Goal: Task Accomplishment & Management: Complete application form

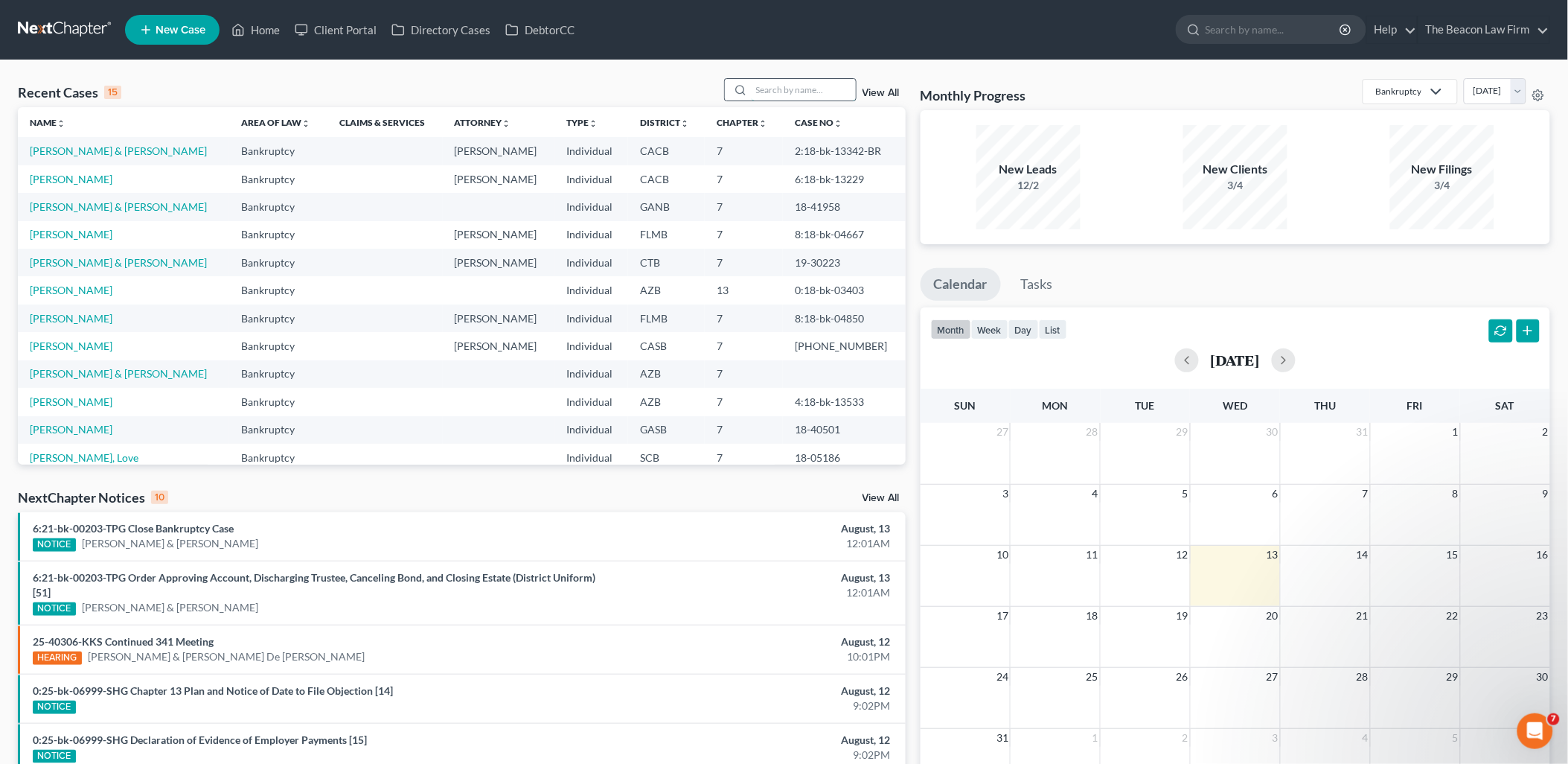
click at [810, 84] on input "search" at bounding box center [803, 89] width 104 height 21
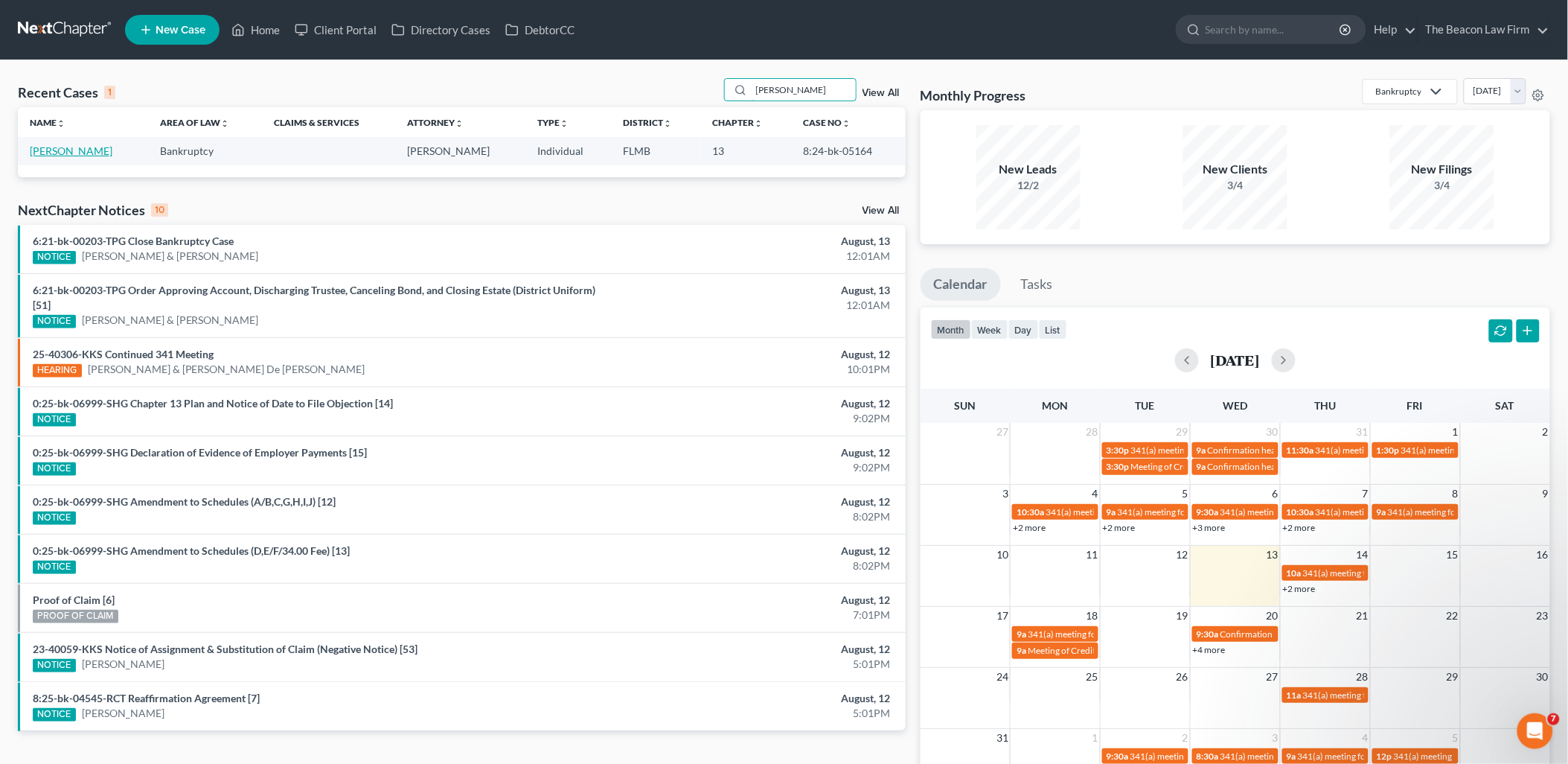
type input "[PERSON_NAME]"
click at [54, 151] on link "[PERSON_NAME]" at bounding box center [71, 150] width 83 height 13
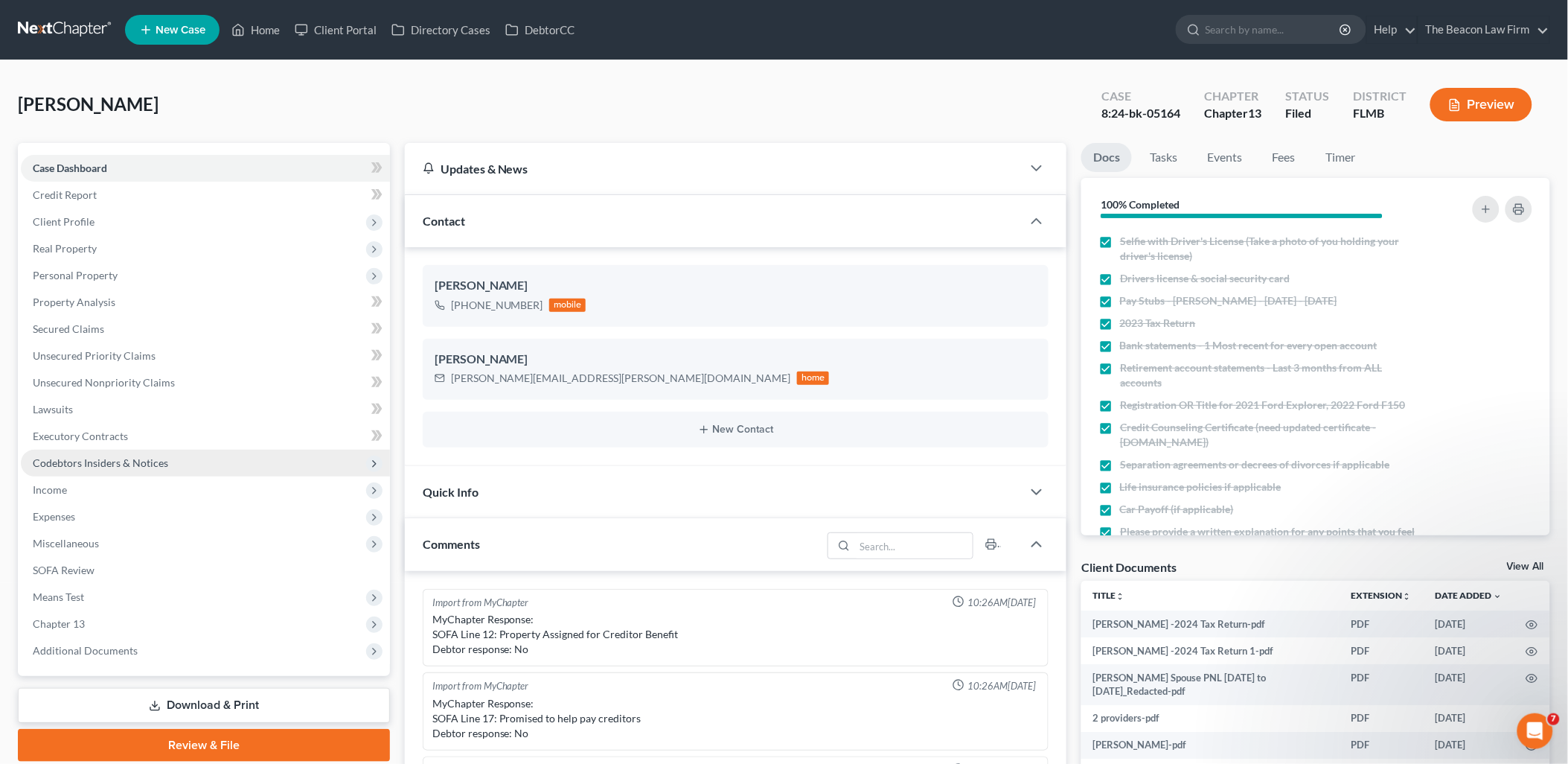
scroll to position [3003, 0]
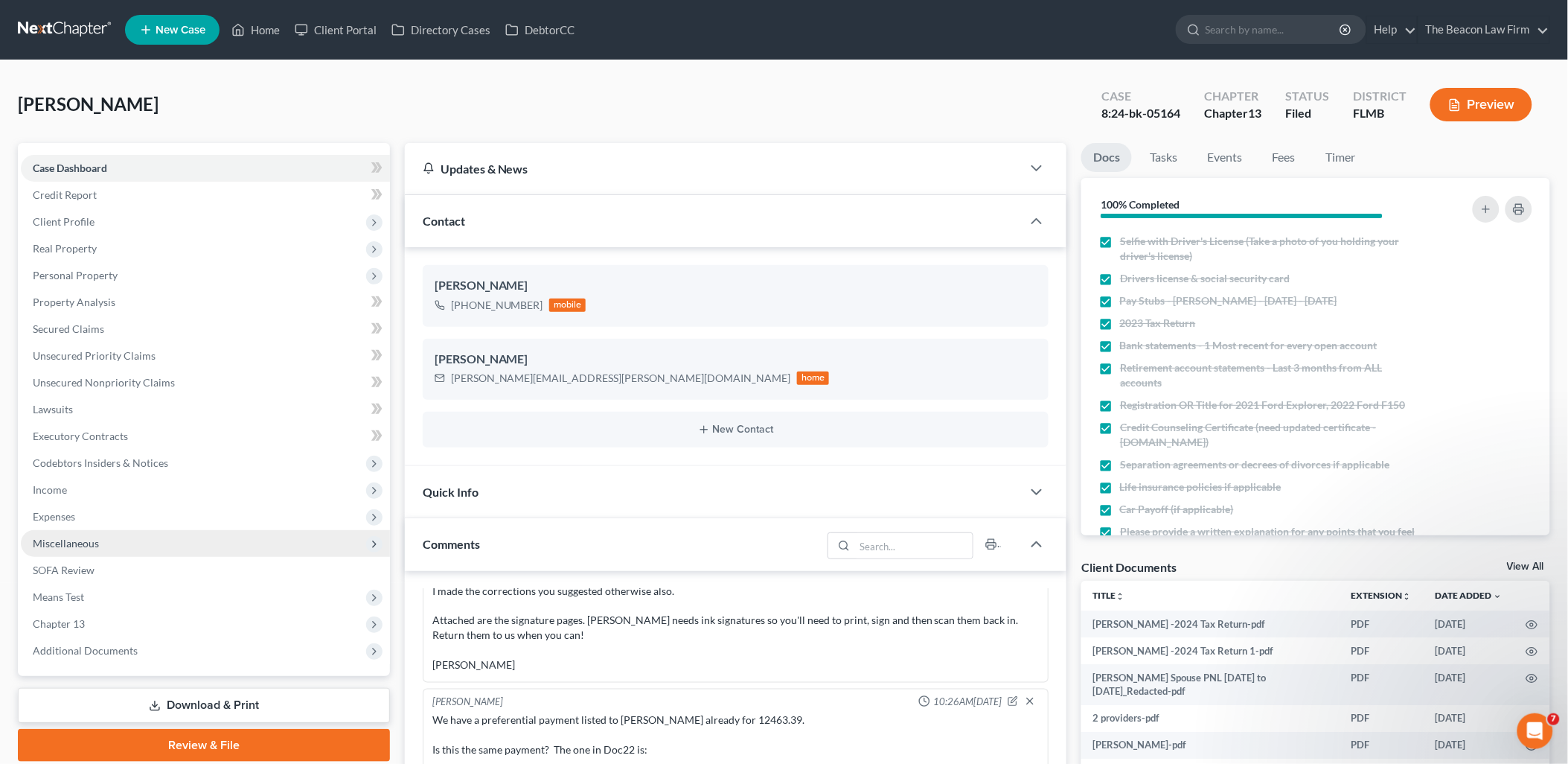
click at [41, 537] on span "Miscellaneous" at bounding box center [65, 543] width 66 height 13
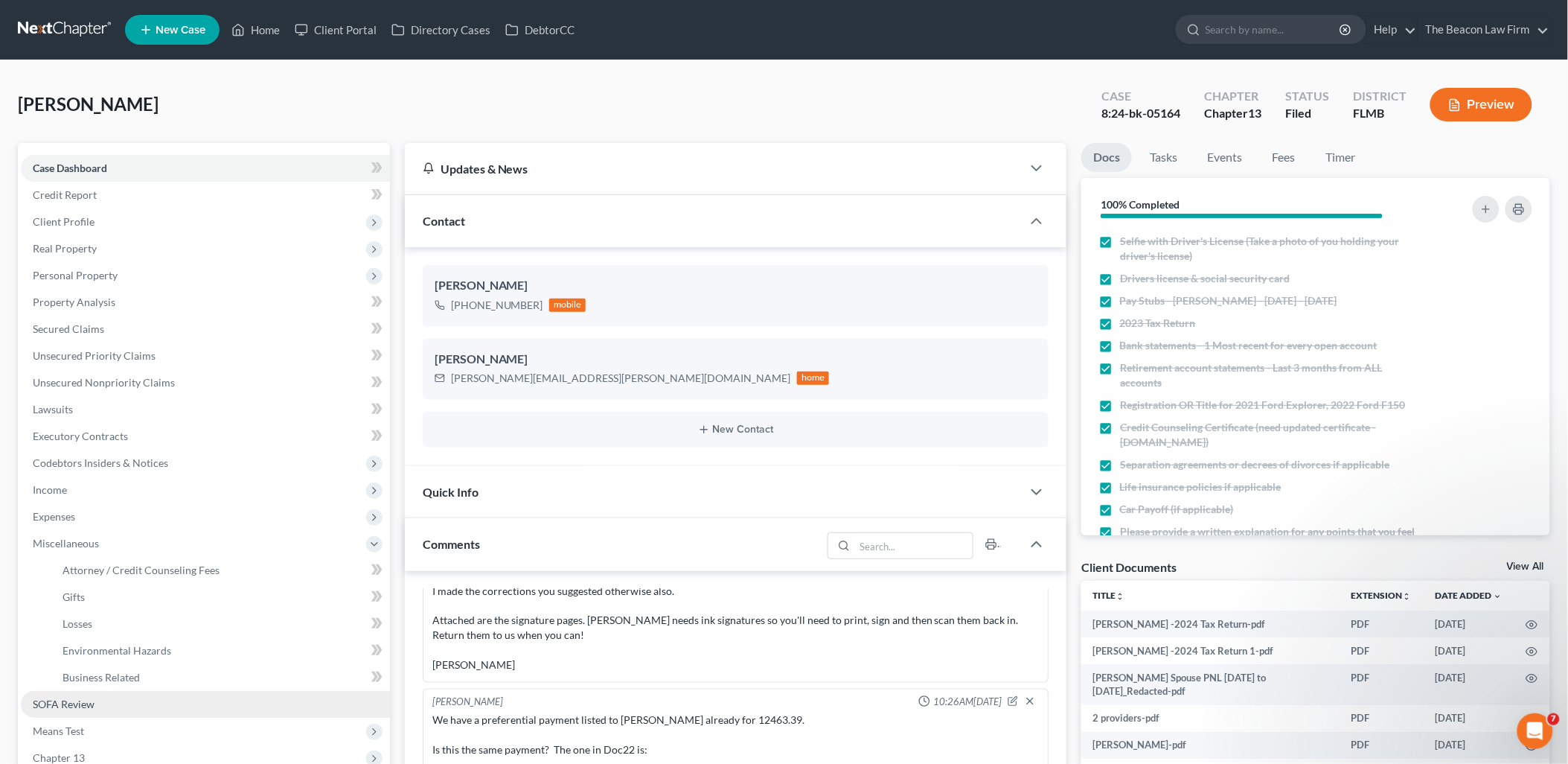
click at [74, 707] on span "SOFA Review" at bounding box center [63, 703] width 62 height 13
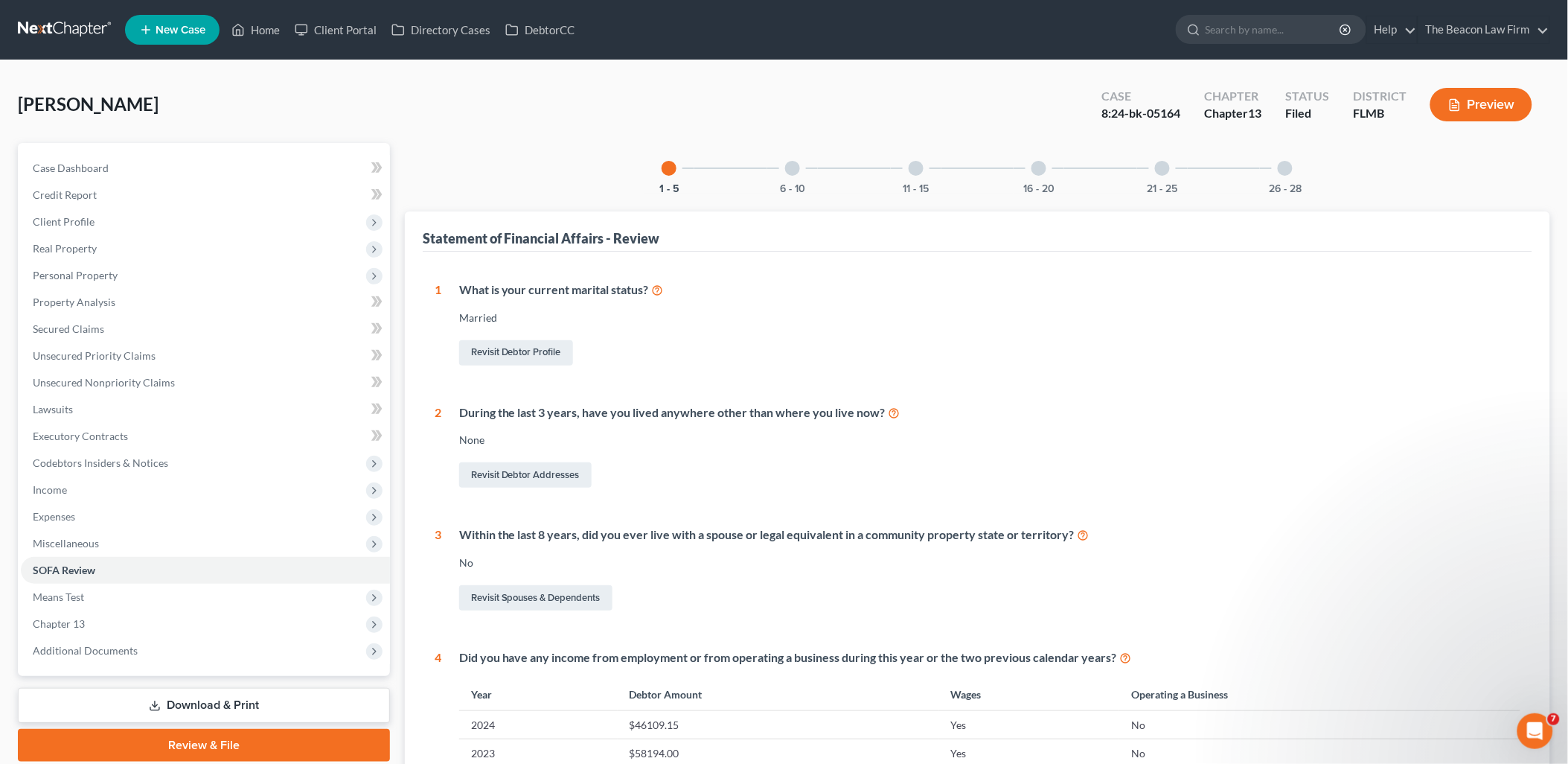
click at [797, 167] on div at bounding box center [792, 167] width 14 height 14
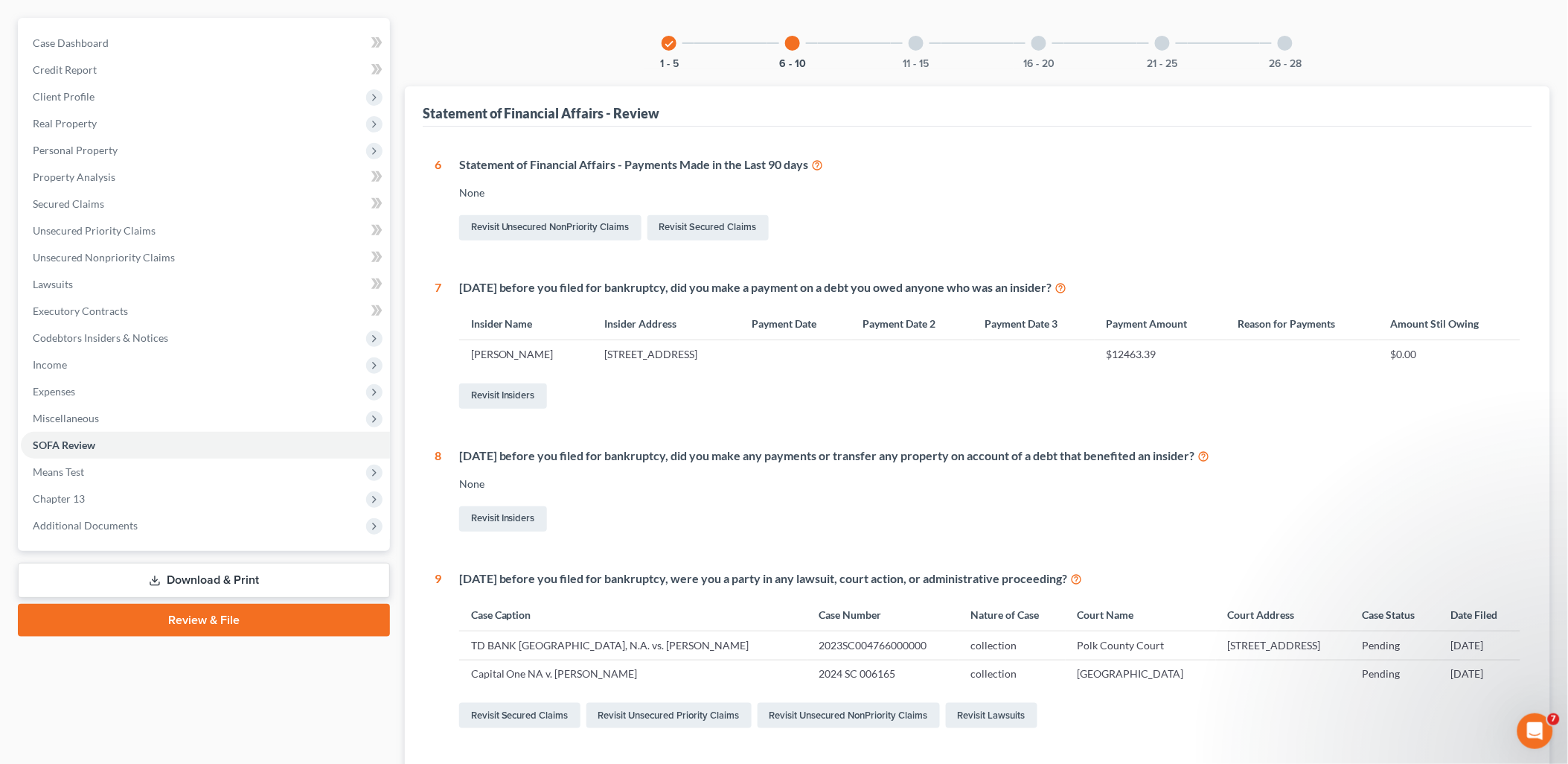
scroll to position [166, 0]
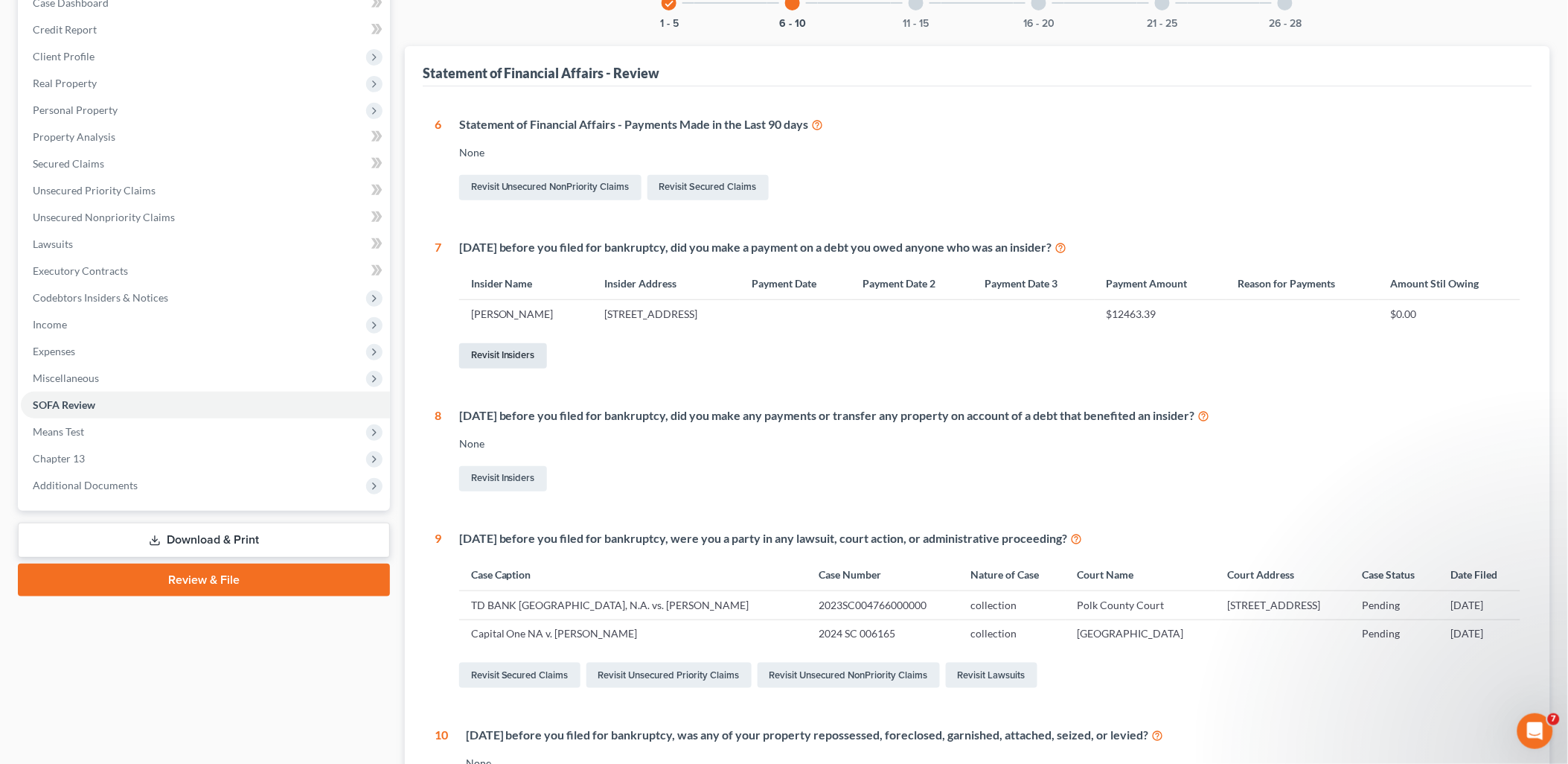
click at [488, 361] on link "Revisit Insiders" at bounding box center [502, 356] width 88 height 25
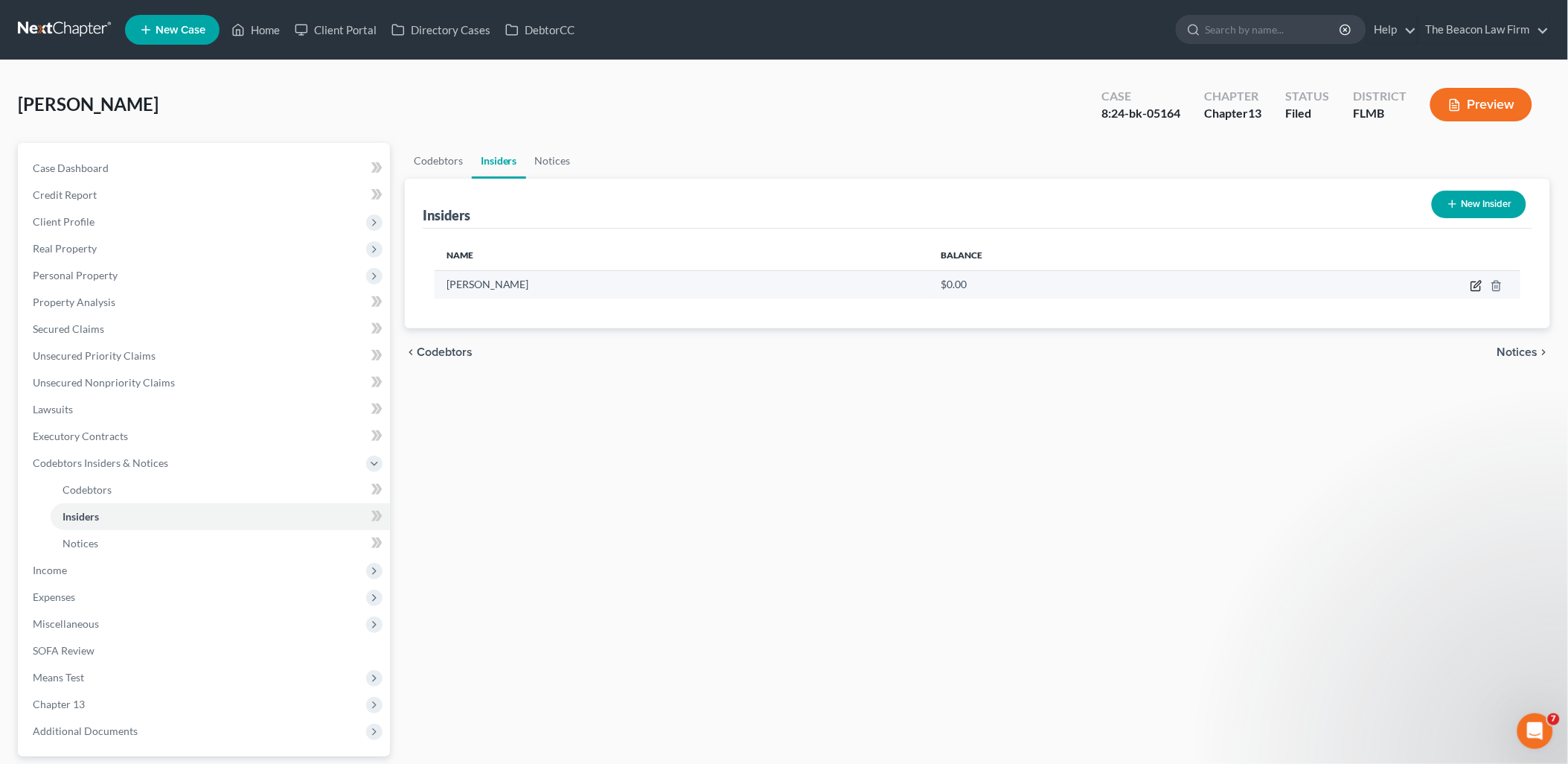
click at [1474, 284] on icon "button" at bounding box center [1476, 286] width 12 height 12
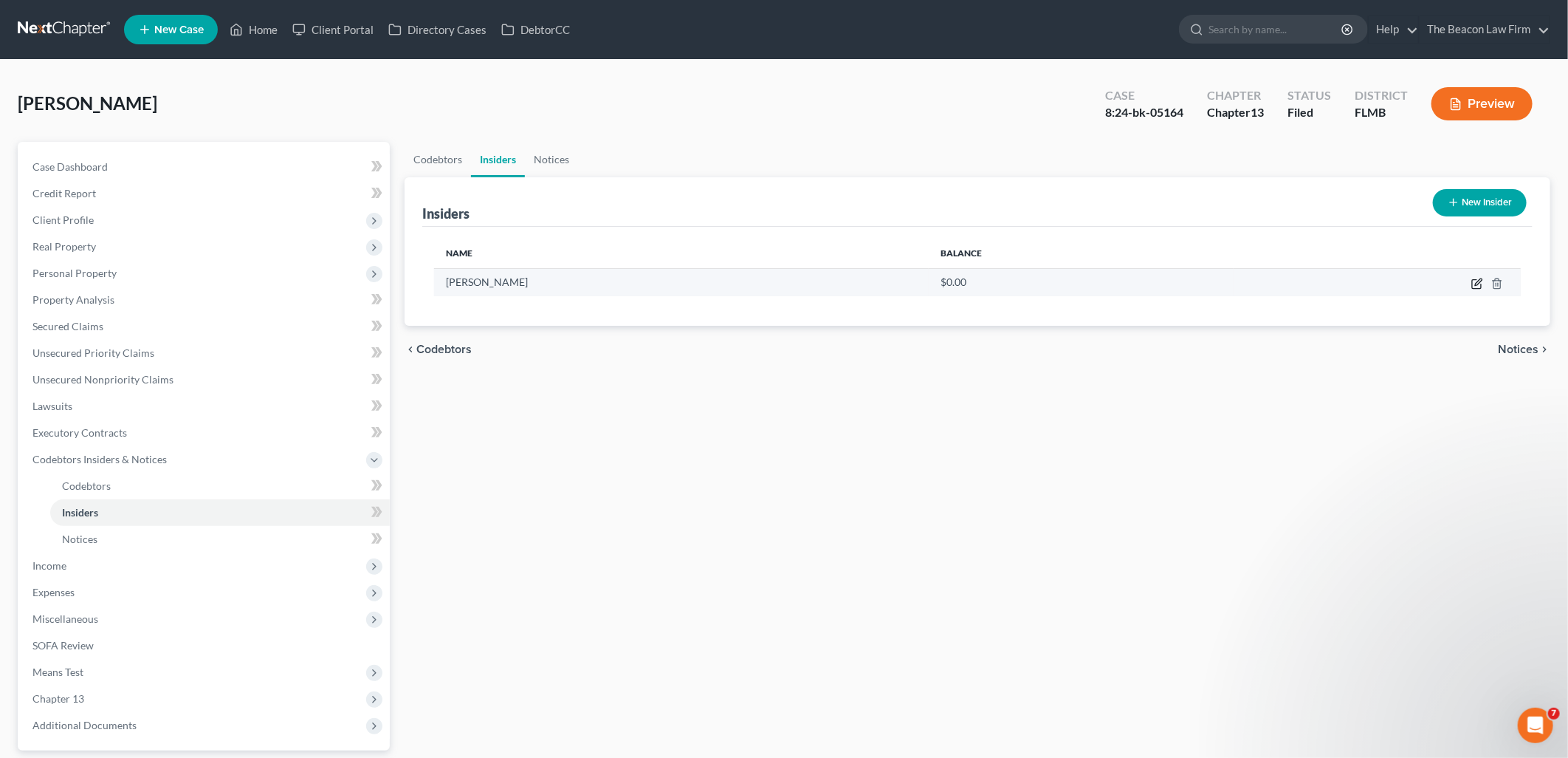
select select "9"
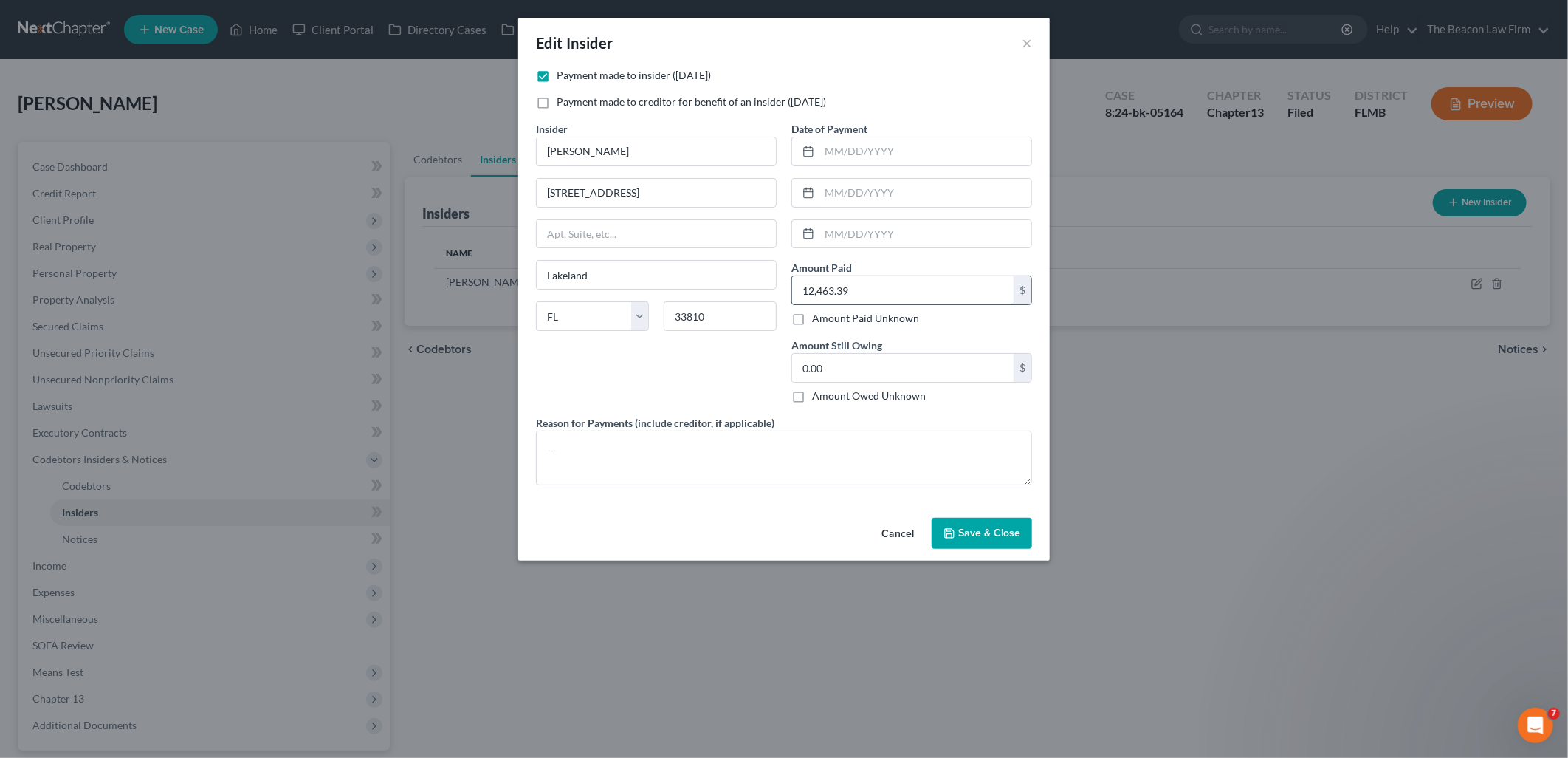
click at [868, 285] on input "12,463.39" at bounding box center [903, 289] width 221 height 28
type input "17,613.39"
click at [977, 543] on button "Save & Close" at bounding box center [981, 533] width 100 height 31
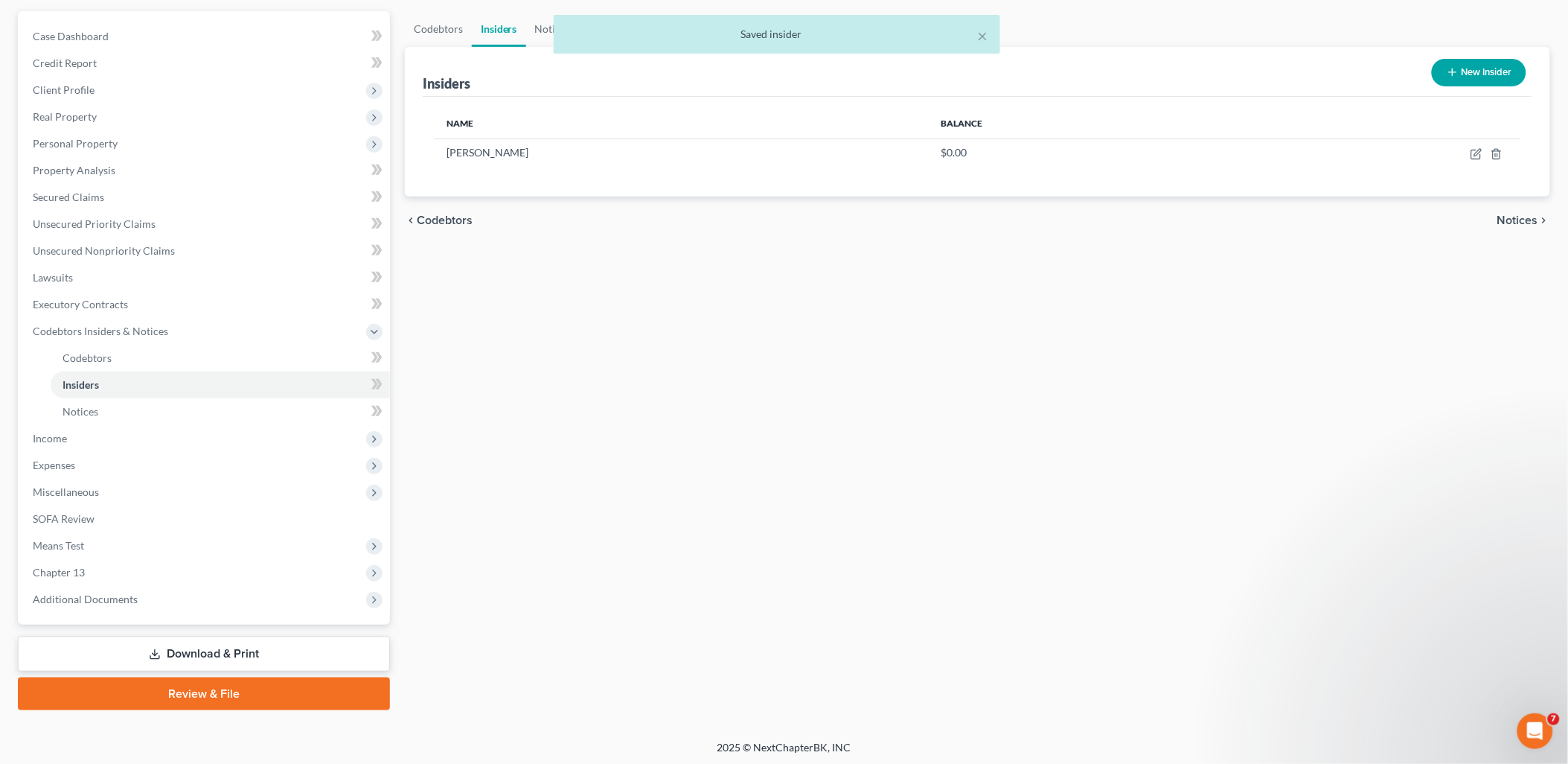
drag, startPoint x: 177, startPoint y: 644, endPoint x: 187, endPoint y: 638, distance: 11.7
click at [179, 645] on link "Download & Print" at bounding box center [204, 653] width 372 height 35
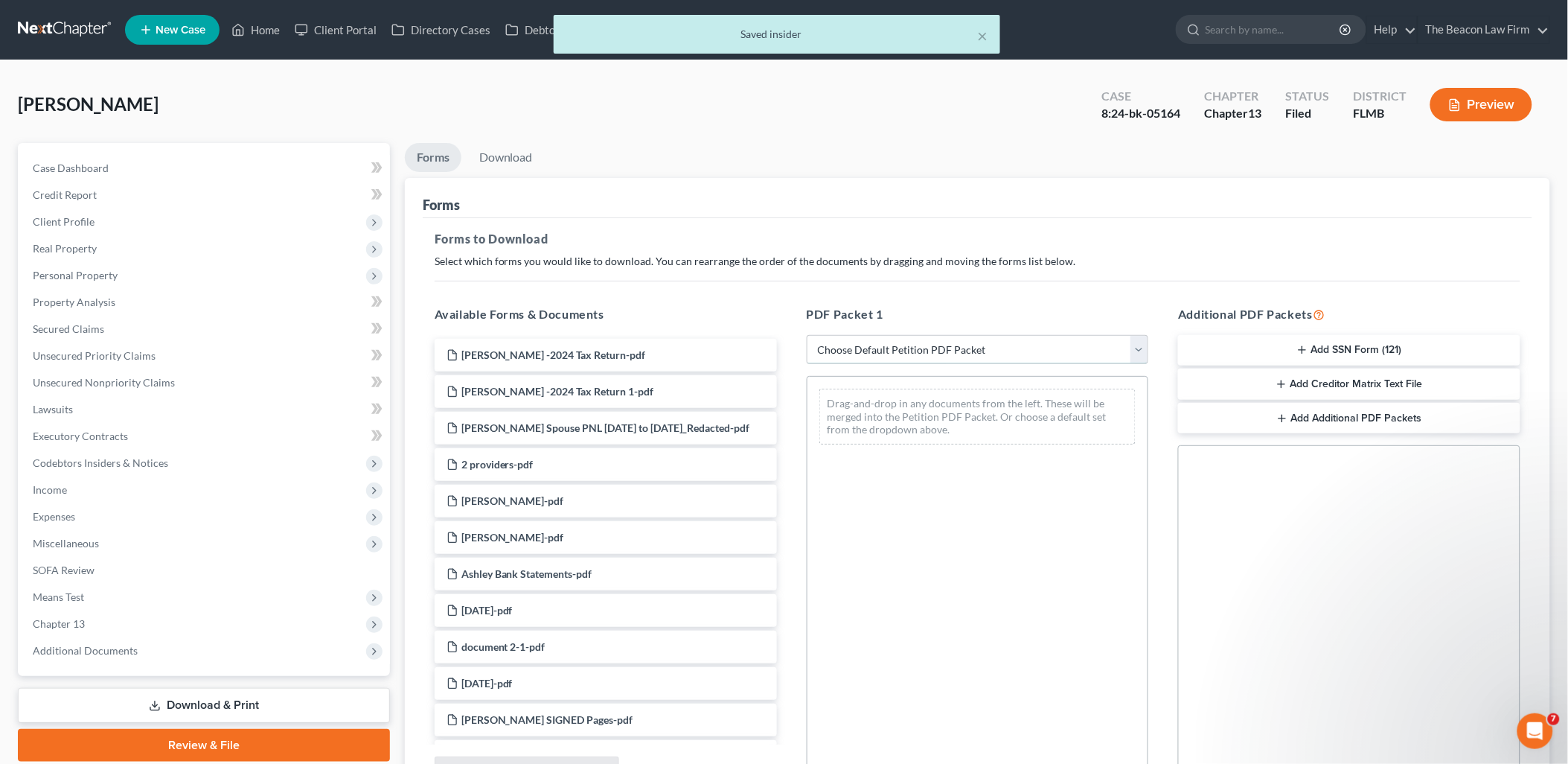
click at [954, 344] on select "Choose Default Petition PDF Packet Complete Bankruptcy Petition (all forms and …" at bounding box center [977, 349] width 342 height 30
select select "2"
click at [806, 335] on select "Choose Default Petition PDF Packet Complete Bankruptcy Petition (all forms and …" at bounding box center [977, 349] width 342 height 30
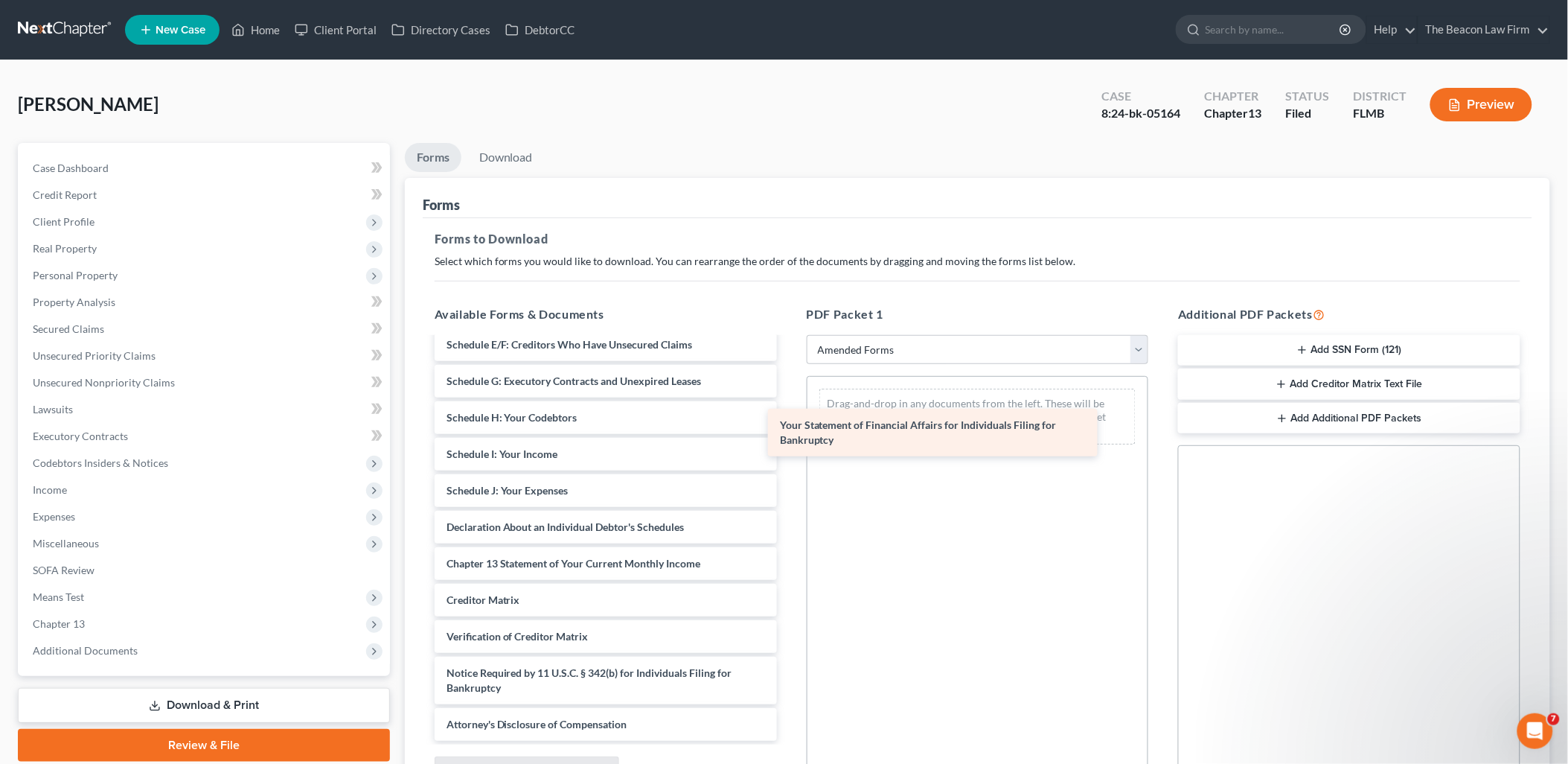
scroll to position [192, 0]
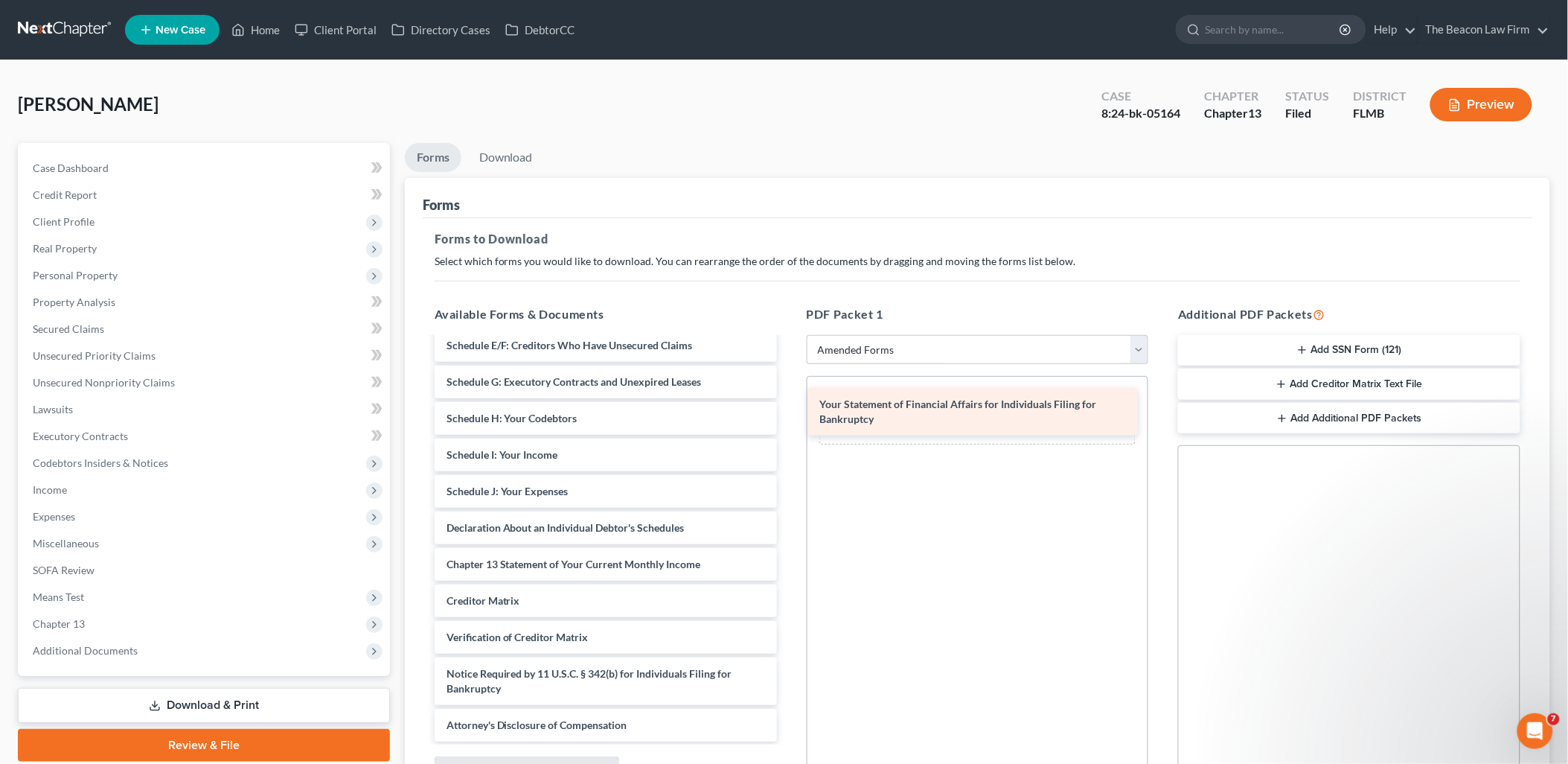
drag, startPoint x: 500, startPoint y: 517, endPoint x: 873, endPoint y: 409, distance: 388.3
click at [789, 409] on div "Your Statement of Financial Affairs for Individuals Filing for Bankruptcy Volun…" at bounding box center [605, 444] width 367 height 595
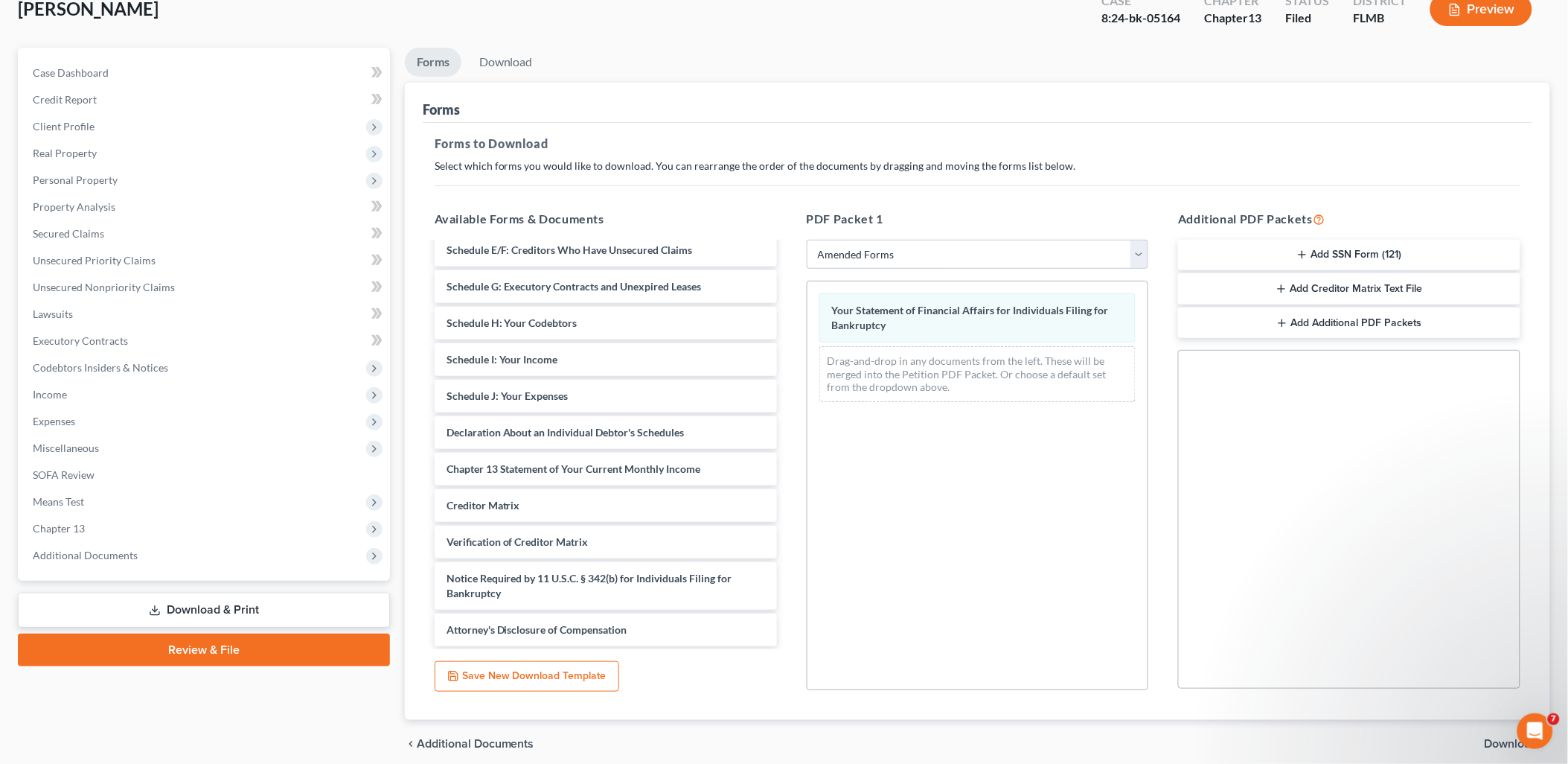
scroll to position [155, 0]
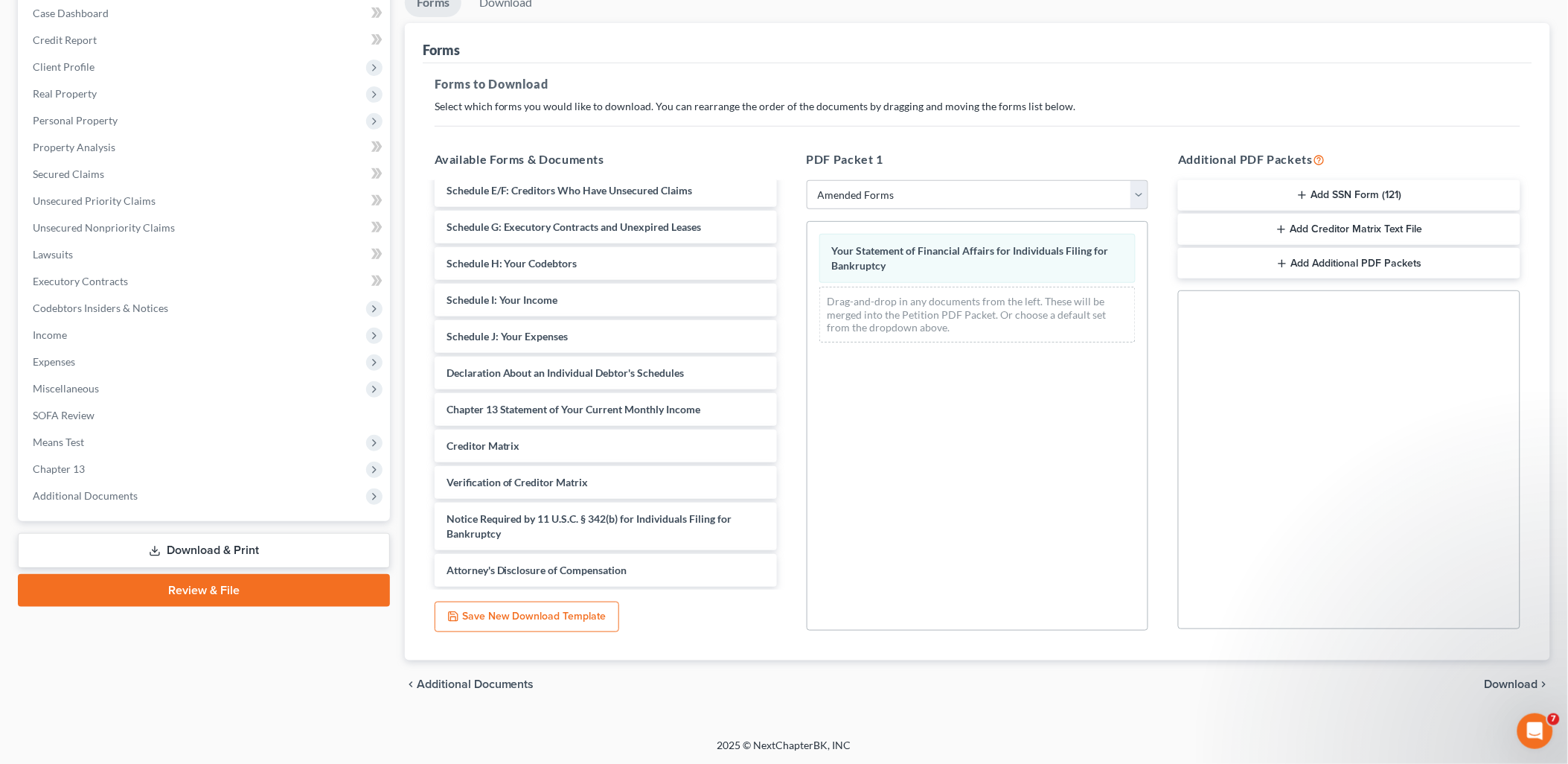
click at [1519, 686] on span "Download" at bounding box center [1511, 684] width 54 height 12
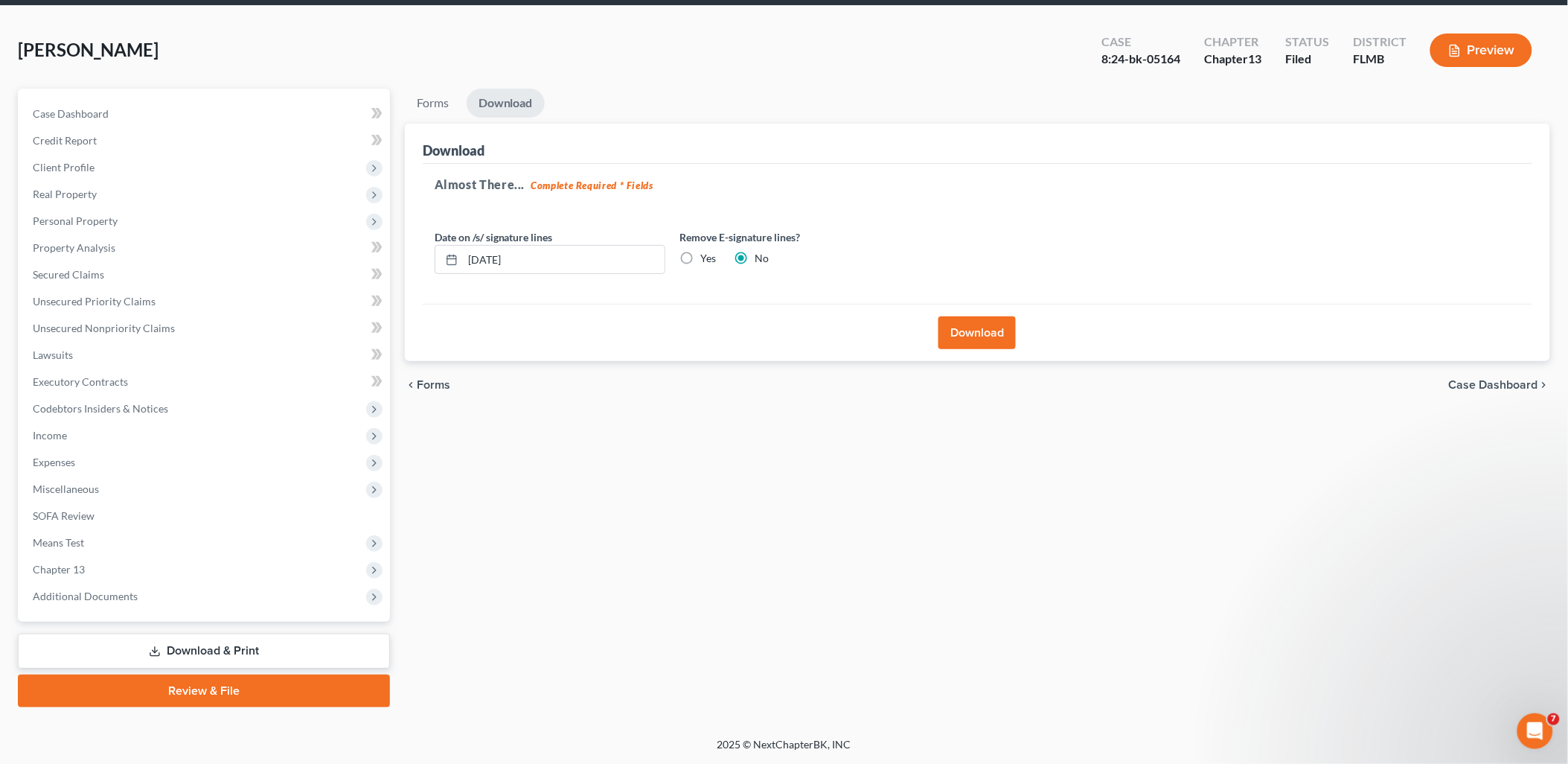
scroll to position [52, 0]
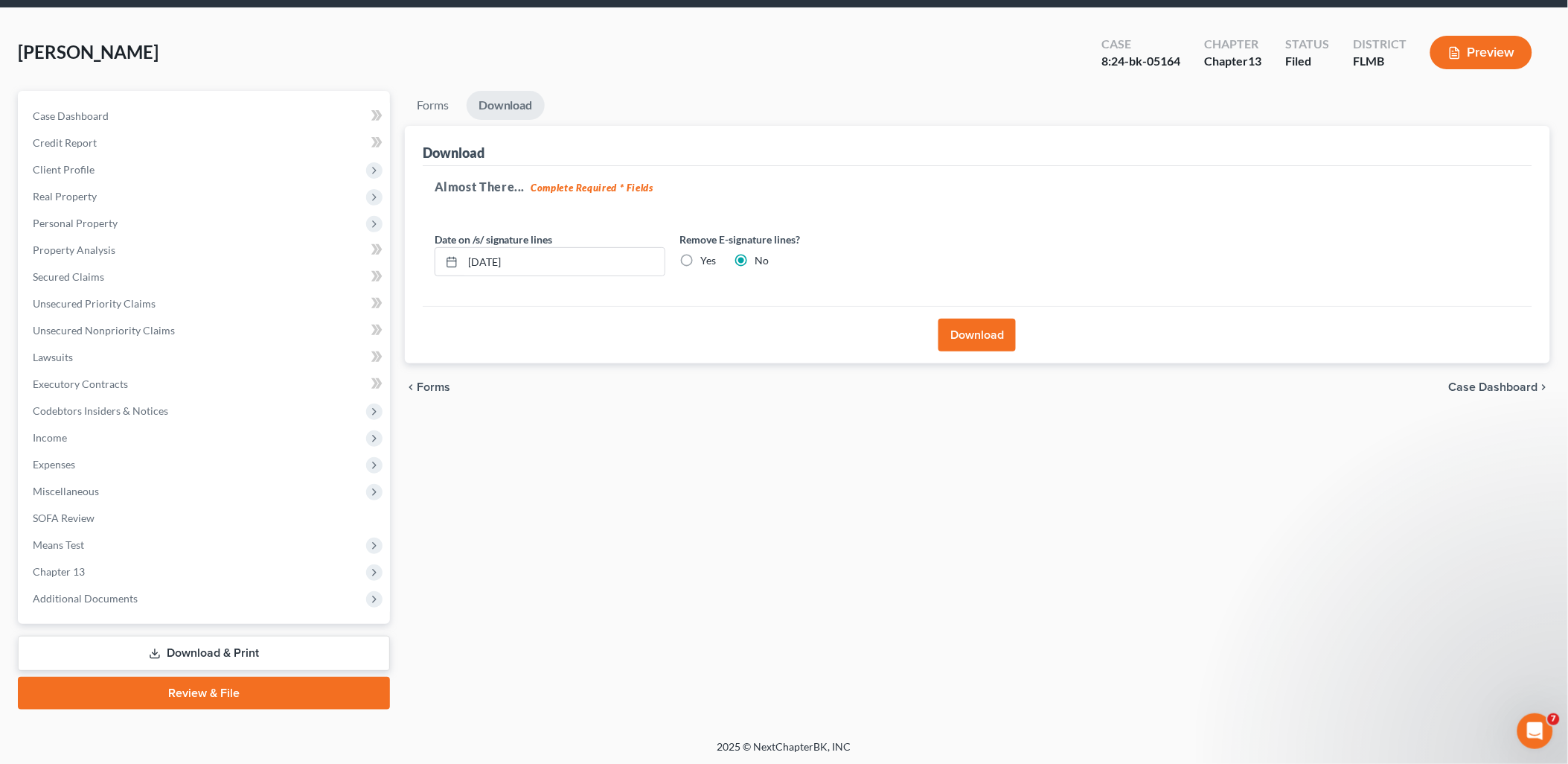
click at [994, 325] on button "Download" at bounding box center [976, 335] width 77 height 33
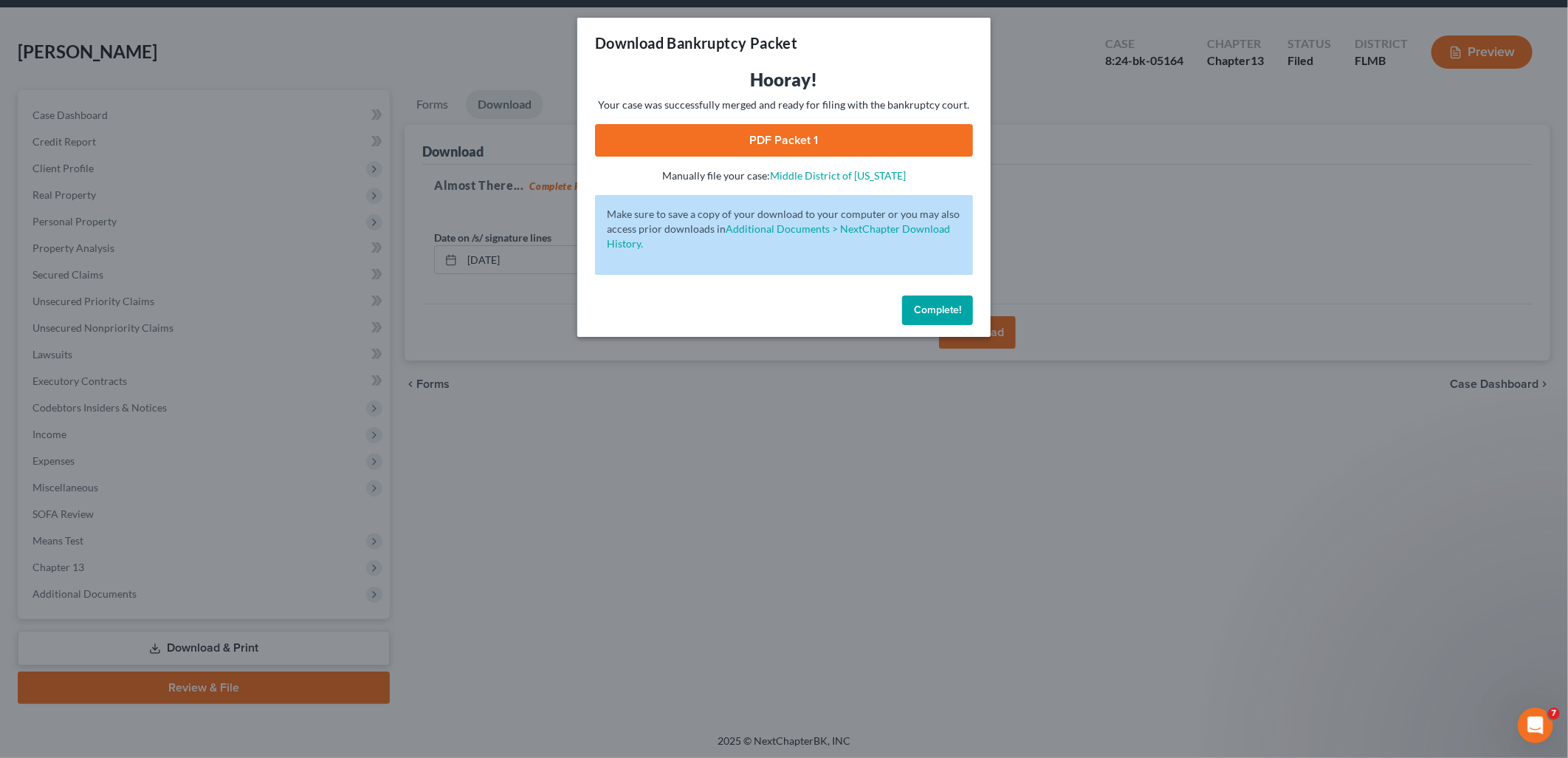
click at [763, 140] on link "PDF Packet 1" at bounding box center [784, 140] width 378 height 32
click at [939, 304] on span "Complete!" at bounding box center [938, 309] width 48 height 12
